Goal: Information Seeking & Learning: Learn about a topic

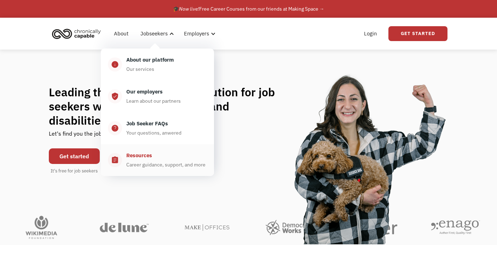
click at [144, 158] on div "Resources" at bounding box center [139, 155] width 26 height 8
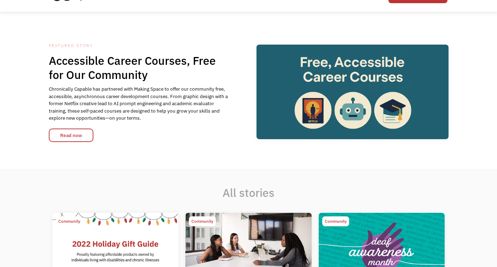
scroll to position [41, 0]
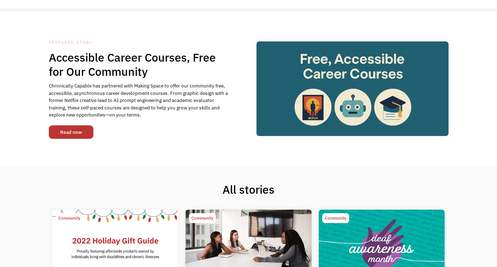
click at [88, 131] on link "Read now" at bounding box center [71, 131] width 45 height 13
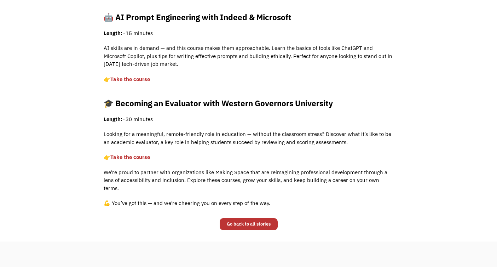
scroll to position [384, 0]
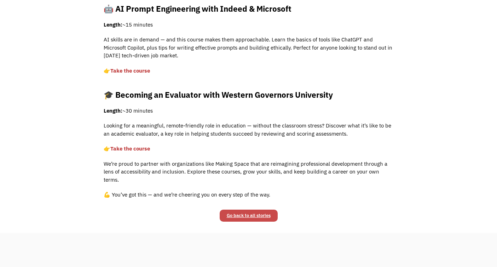
click at [236, 209] on link "Go back to all stories" at bounding box center [249, 215] width 58 height 12
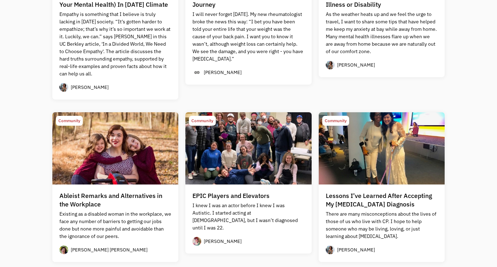
scroll to position [572, 0]
